Goal: Find specific page/section

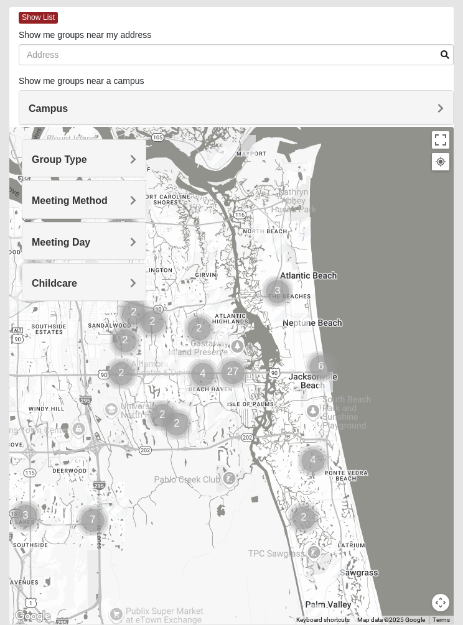
scroll to position [58, 0]
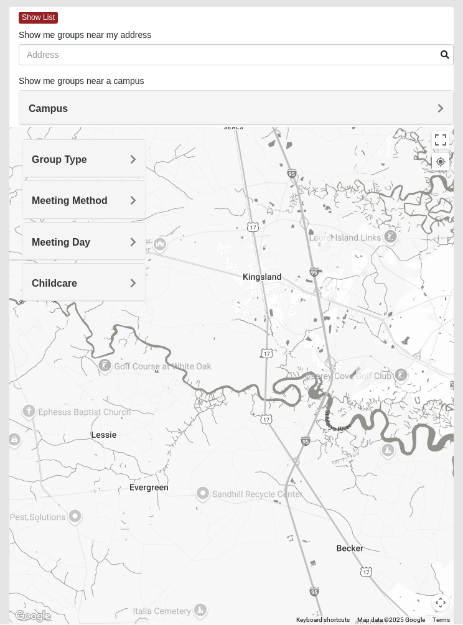
click at [56, 162] on span "Group Type" at bounding box center [59, 160] width 55 height 11
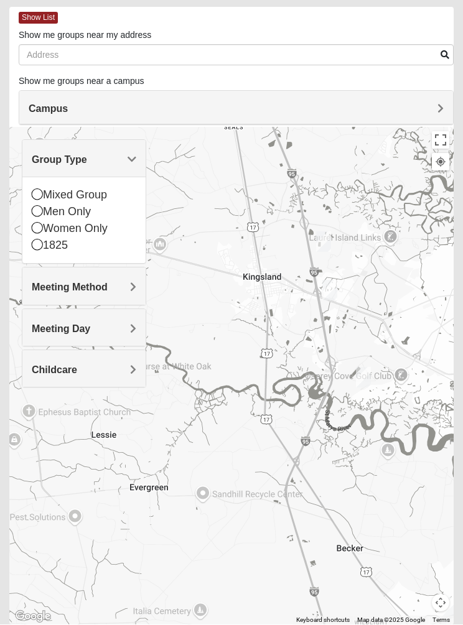
click at [60, 289] on span "Meeting Method" at bounding box center [70, 288] width 76 height 11
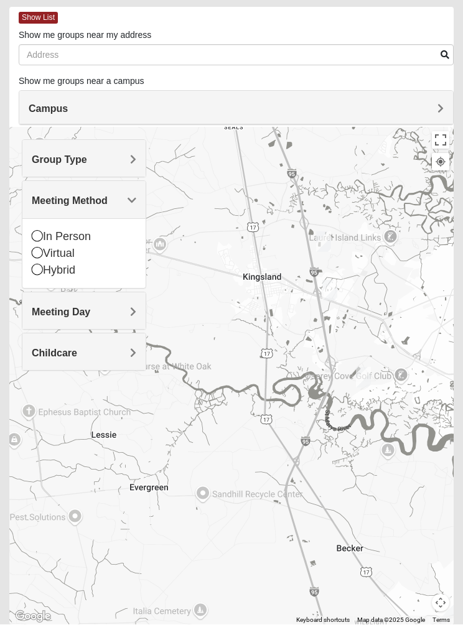
click at [61, 310] on span "Meeting Day" at bounding box center [61, 312] width 59 height 11
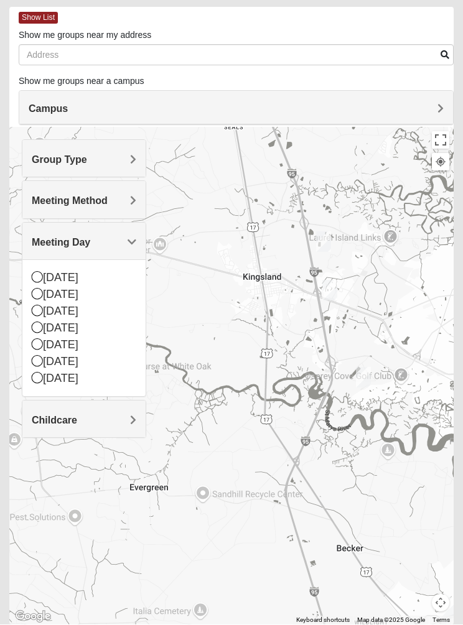
click at [45, 408] on div "Childcare" at bounding box center [83, 419] width 123 height 37
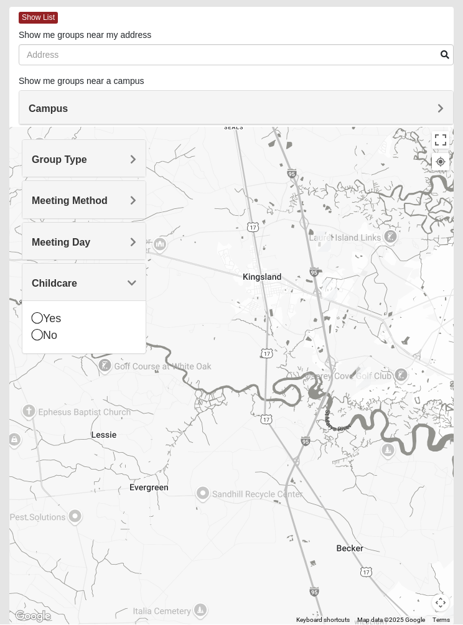
click at [50, 104] on span "Campus" at bounding box center [48, 109] width 39 height 11
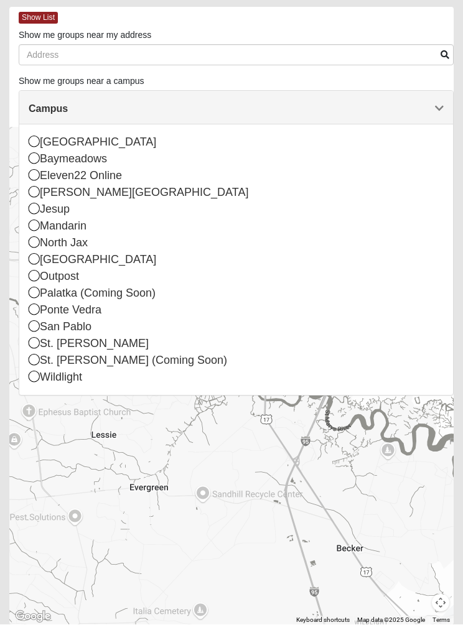
click at [53, 245] on div "North Jax" at bounding box center [236, 243] width 415 height 17
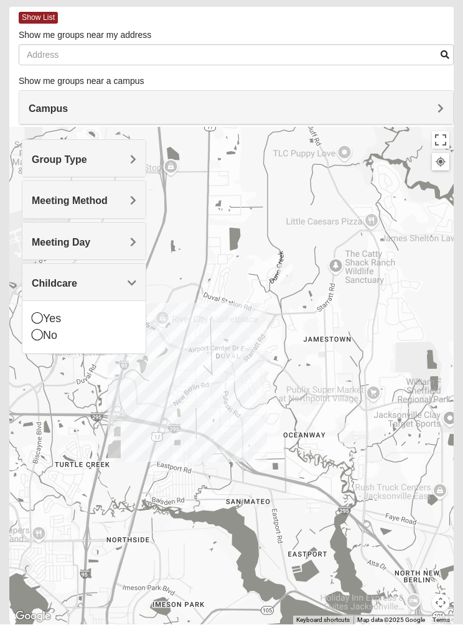
click at [54, 161] on span "Group Type" at bounding box center [59, 160] width 55 height 11
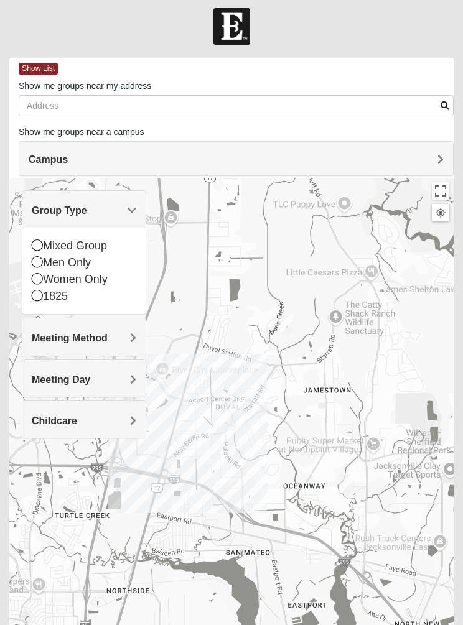
scroll to position [0, 0]
